Goal: Information Seeking & Learning: Learn about a topic

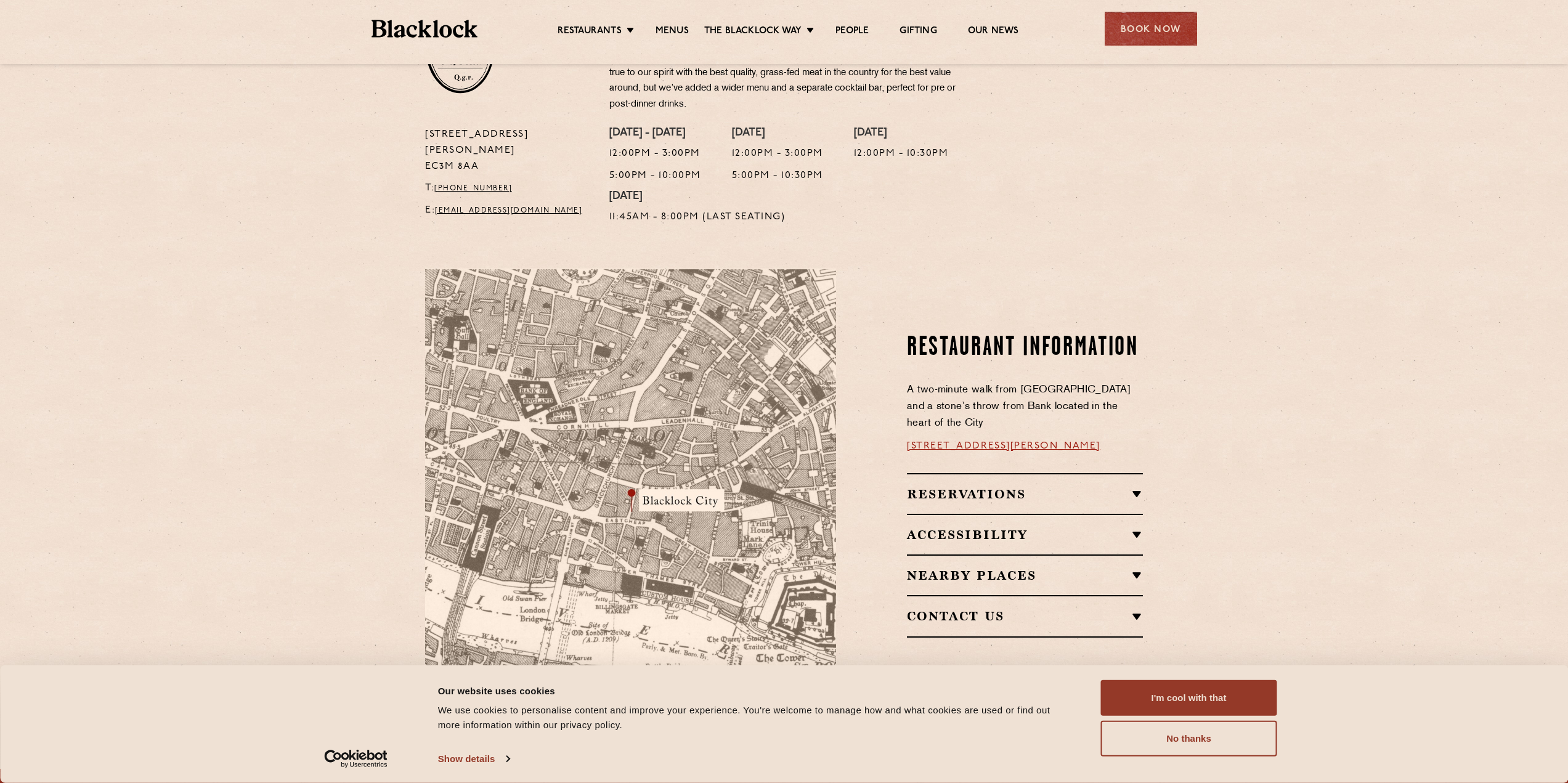
scroll to position [678, 0]
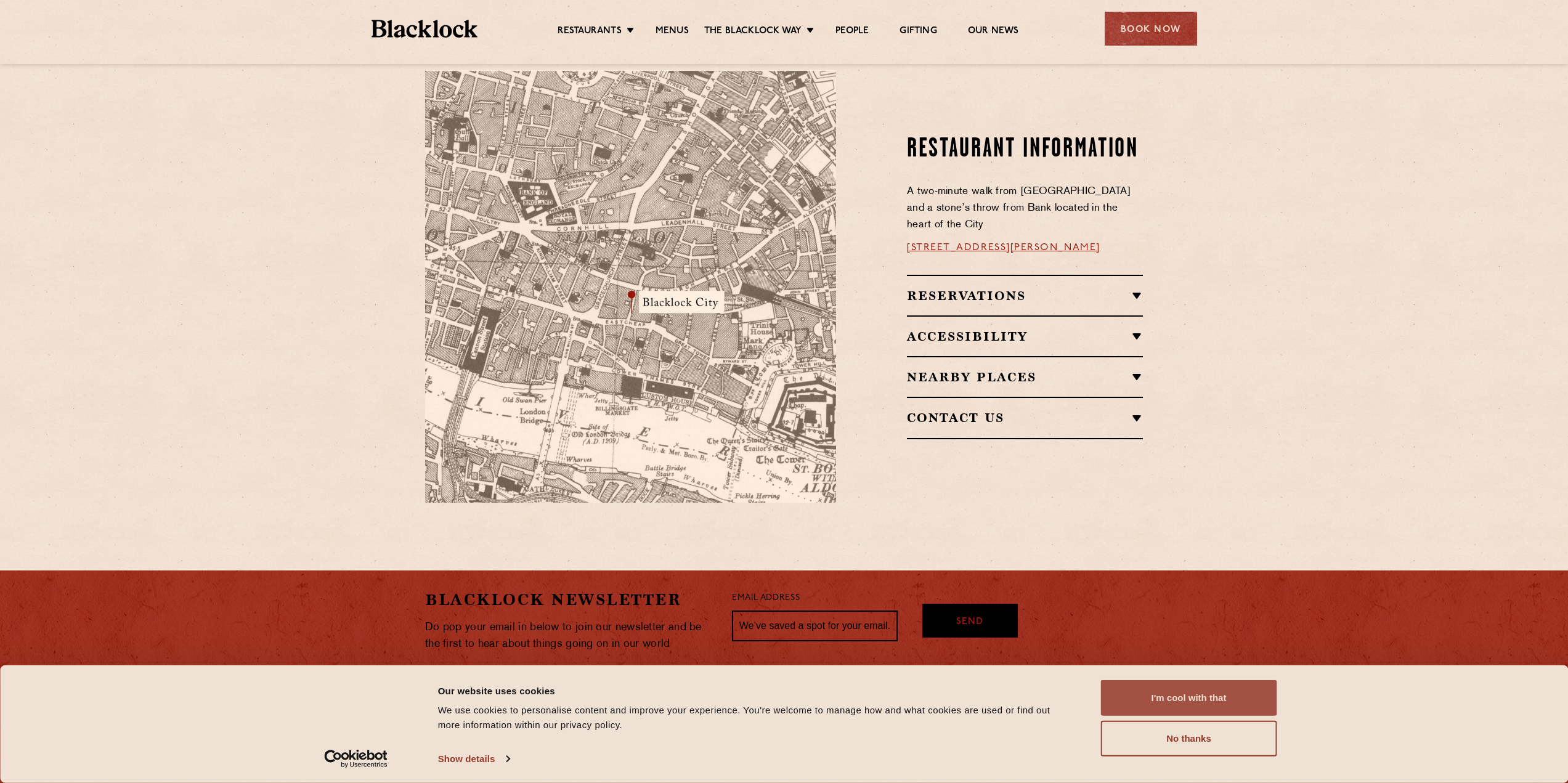
click at [1211, 706] on button "I'm cool with that" at bounding box center [1189, 697] width 176 height 35
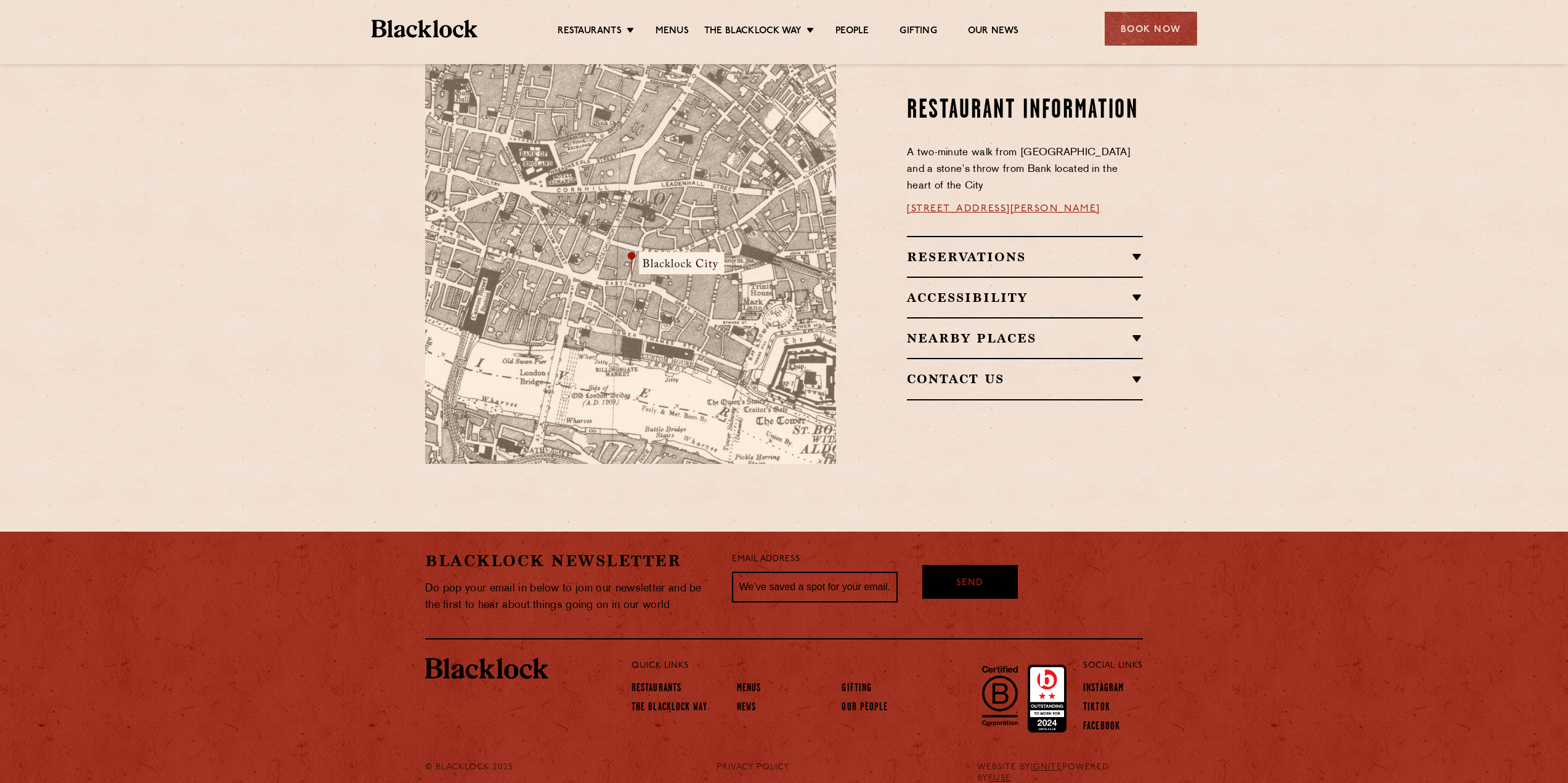
scroll to position [162, 0]
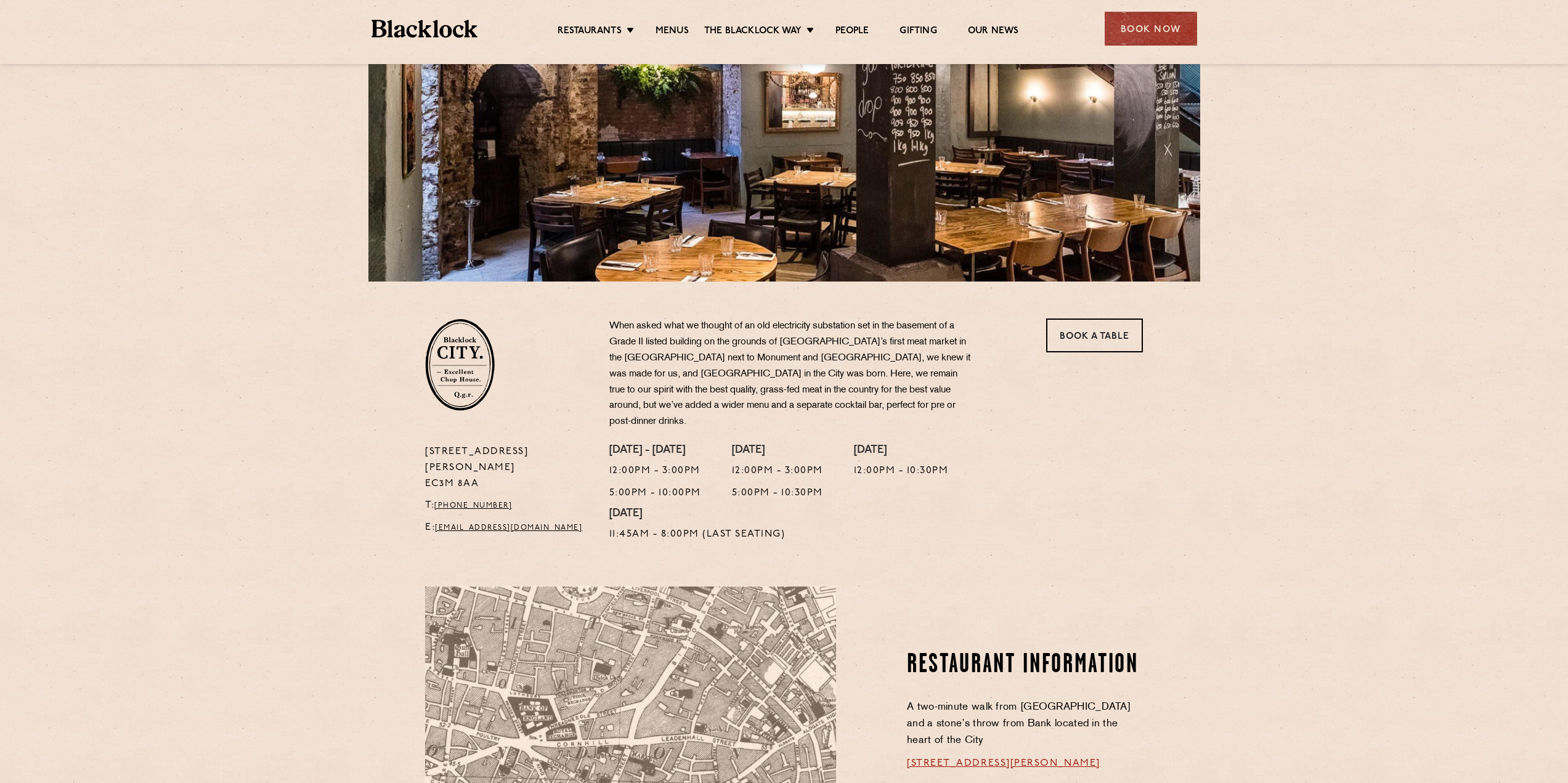
click at [662, 360] on p "When asked what we thought of an old electricity substation set in the basement…" at bounding box center [791, 374] width 364 height 111
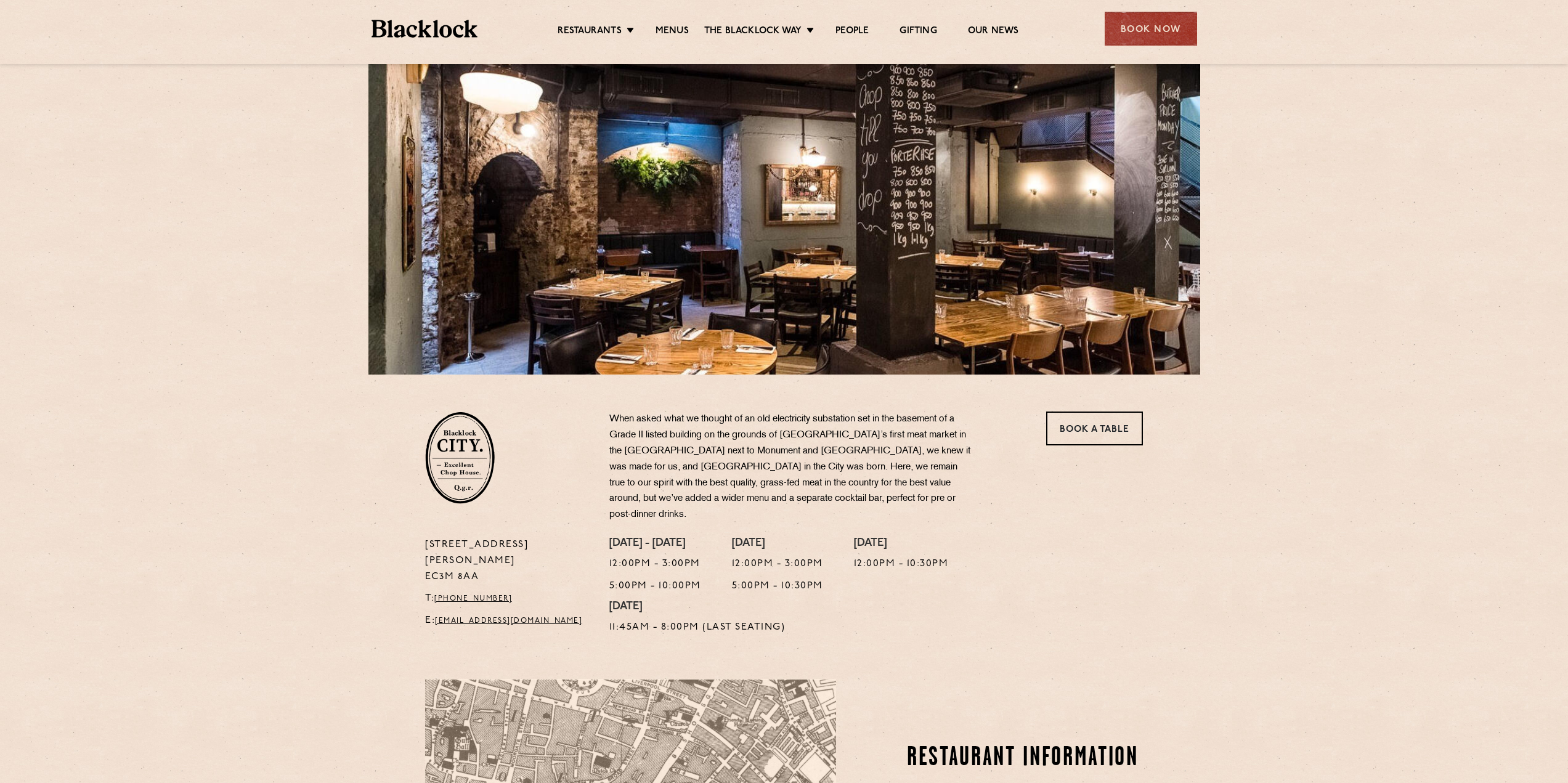
scroll to position [0, 0]
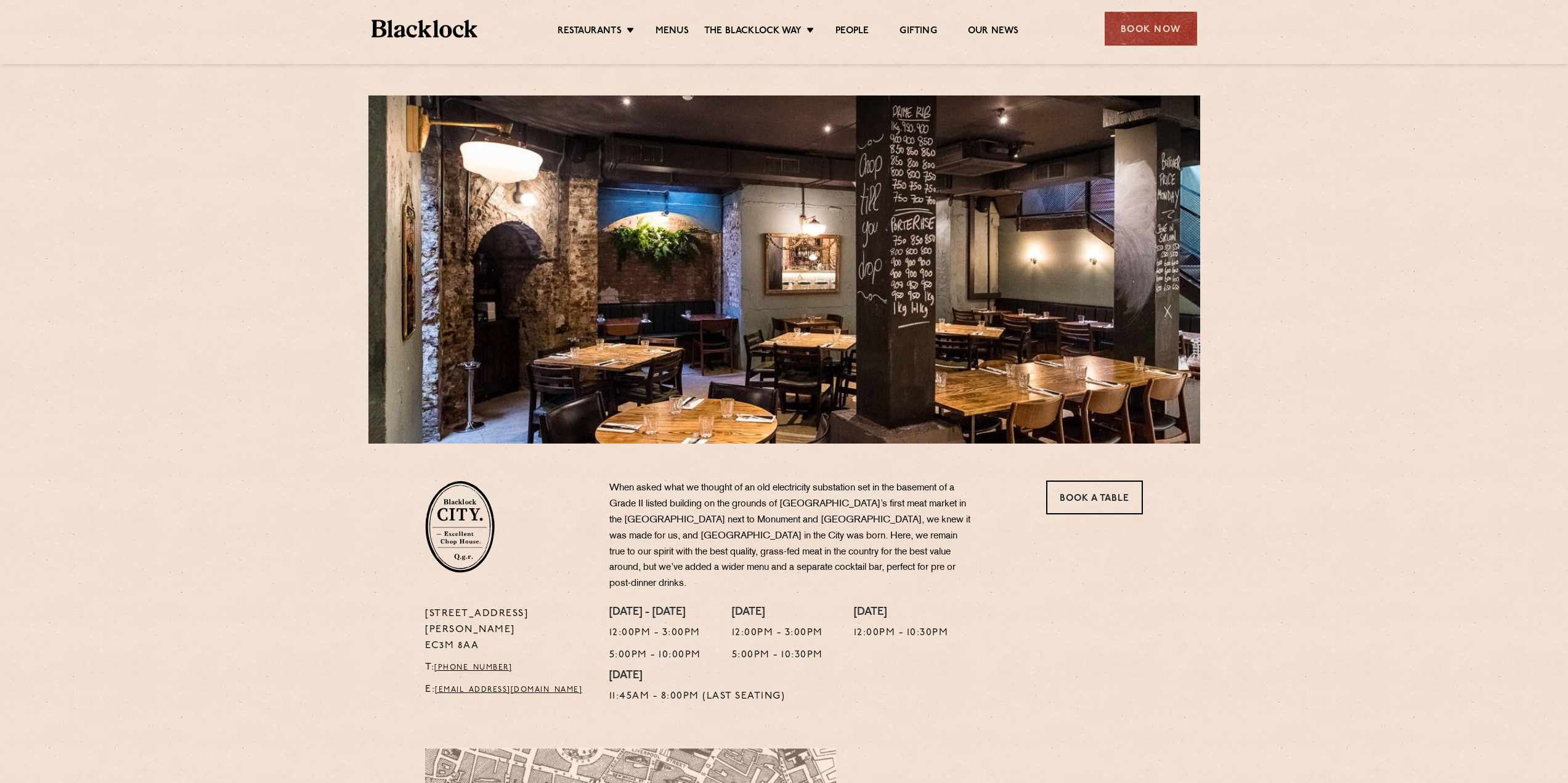
drag, startPoint x: 373, startPoint y: 686, endPoint x: 421, endPoint y: 646, distance: 62.5
click at [373, 686] on section "13 Philpot Lane EC3M 8AA T: +44 20 7998 7676 E: city@theblacklock.com When aske…" at bounding box center [784, 577] width 1568 height 268
drag, startPoint x: 477, startPoint y: 617, endPoint x: 417, endPoint y: 599, distance: 62.6
click at [417, 606] on div "13 Philpot Lane EC3M 8AA T: +44 20 7998 7676 E: city@theblacklock.com" at bounding box center [508, 659] width 184 height 105
copy p "13 Philpot Lane EC3M 8AA"
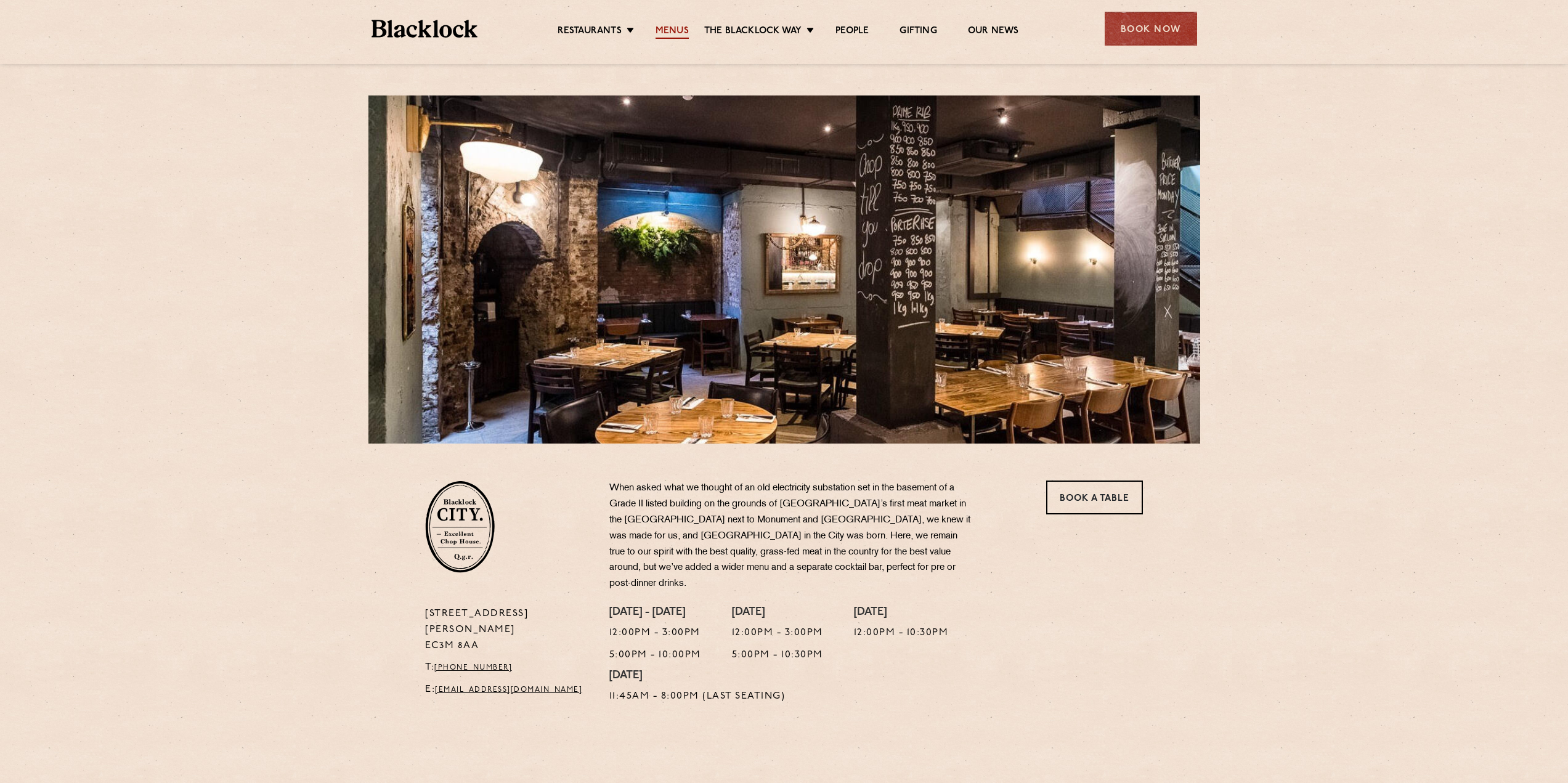
click at [684, 27] on link "Menus" at bounding box center [672, 31] width 33 height 13
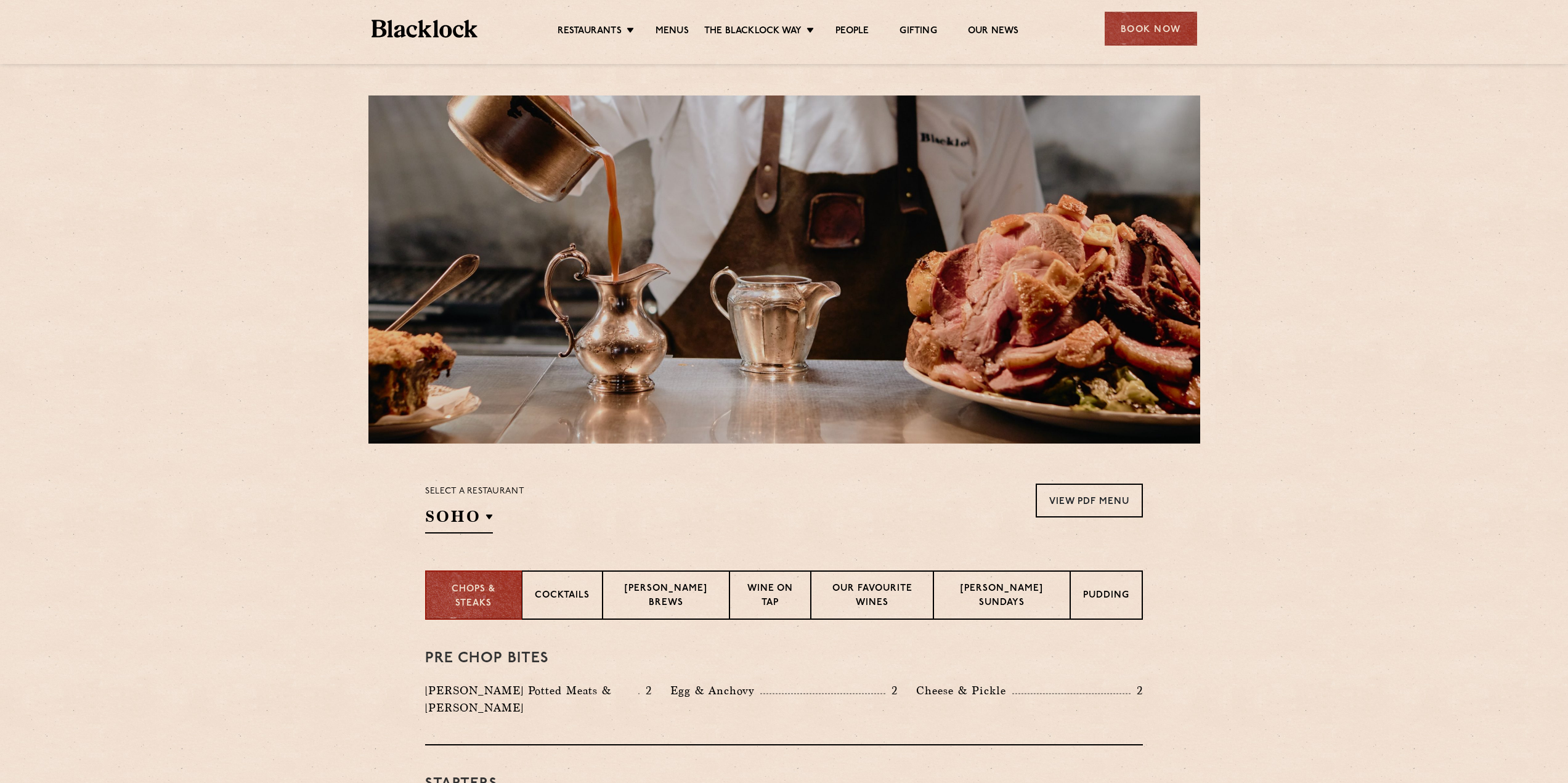
scroll to position [62, 0]
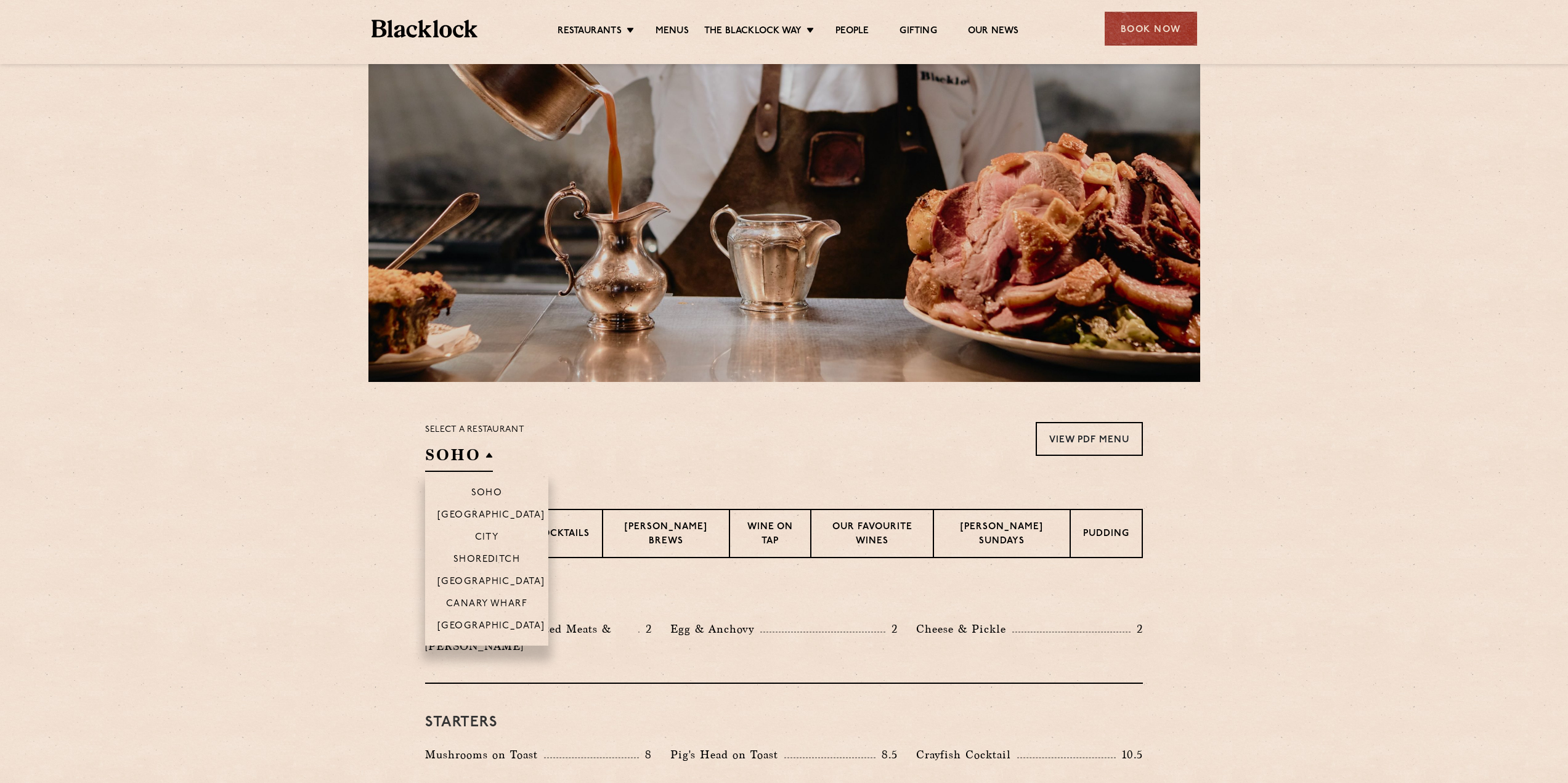
click at [492, 452] on h2 "SOHO" at bounding box center [458, 458] width 67 height 28
click at [492, 530] on li "City" at bounding box center [486, 537] width 123 height 22
click at [489, 538] on p "City" at bounding box center [487, 539] width 24 height 13
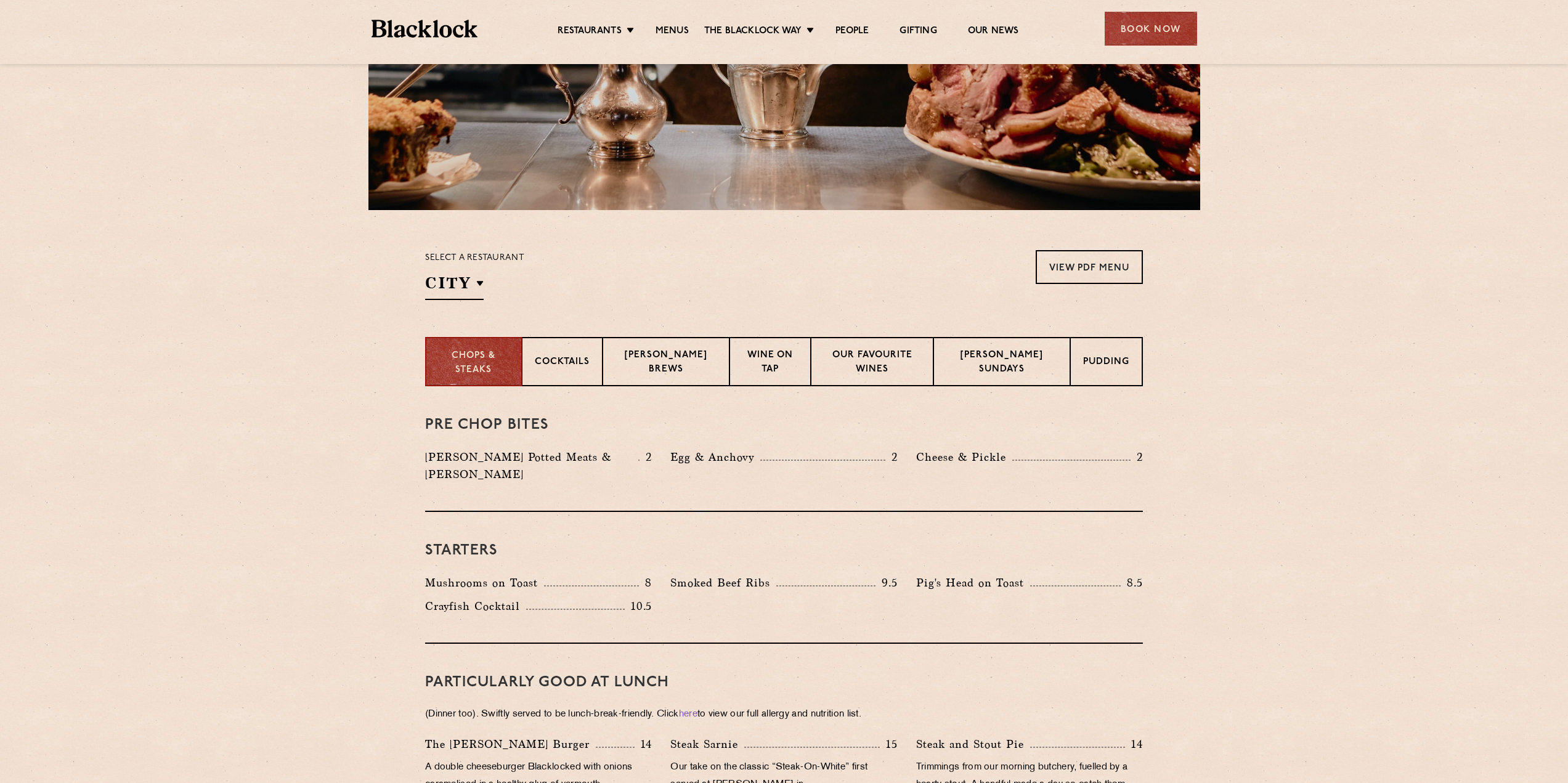
scroll to position [0, 0]
